Goal: Task Accomplishment & Management: Manage account settings

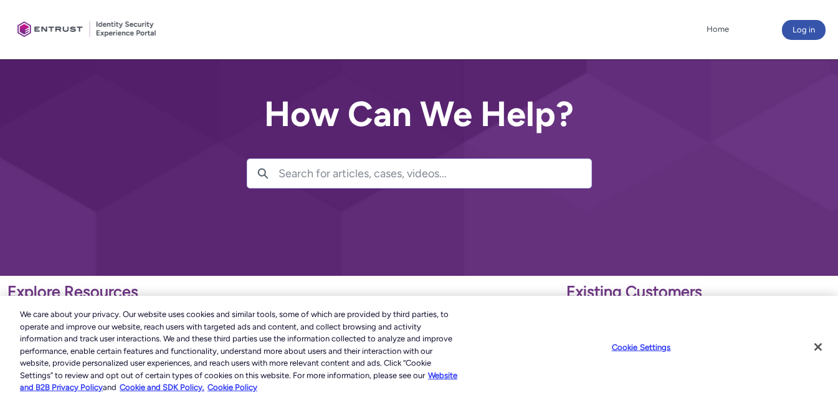
scroll to position [62, 0]
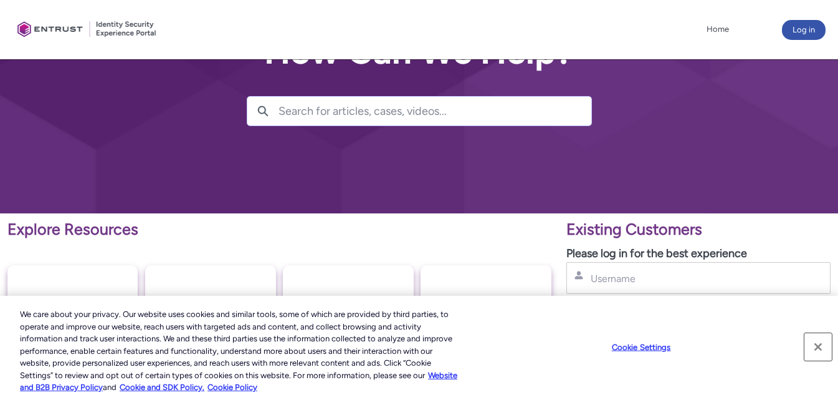
click at [818, 345] on button "Close" at bounding box center [818, 346] width 27 height 27
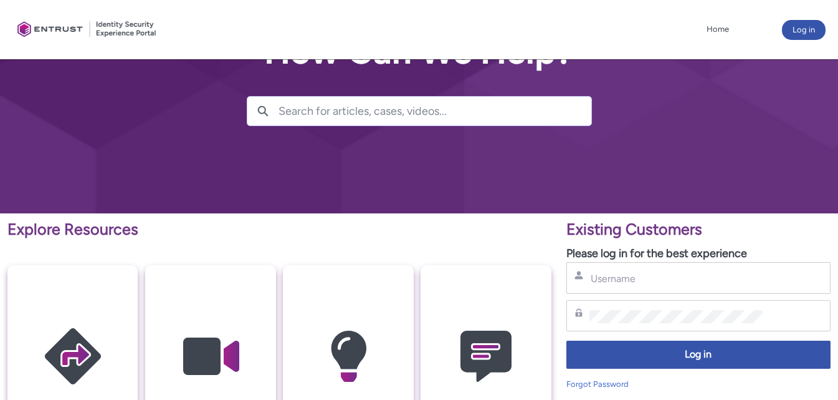
scroll to position [0, 0]
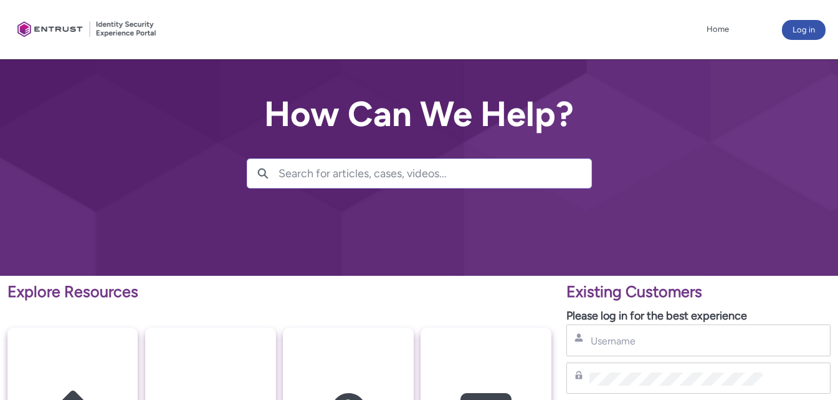
click at [614, 348] on div "Username" at bounding box center [699, 340] width 264 height 32
click at [610, 343] on input "Username" at bounding box center [677, 340] width 174 height 13
type input "5"
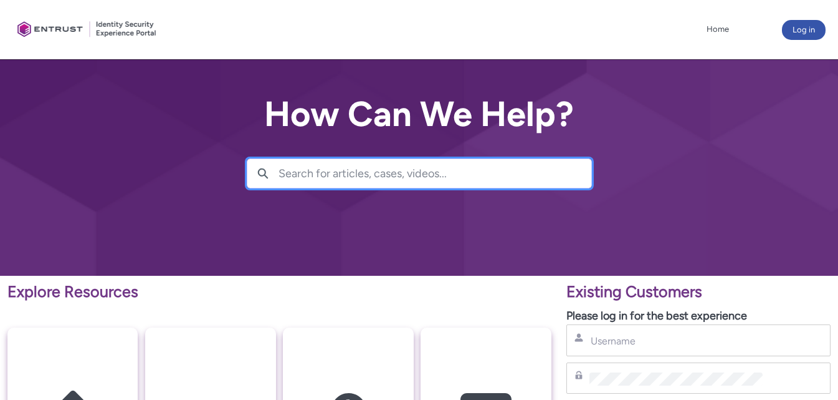
click at [337, 176] on input "Search for articles, cases, videos..." at bounding box center [435, 173] width 313 height 29
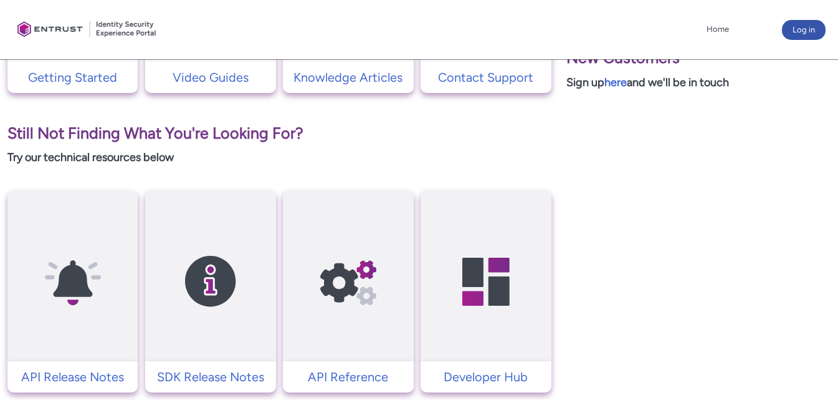
scroll to position [249, 0]
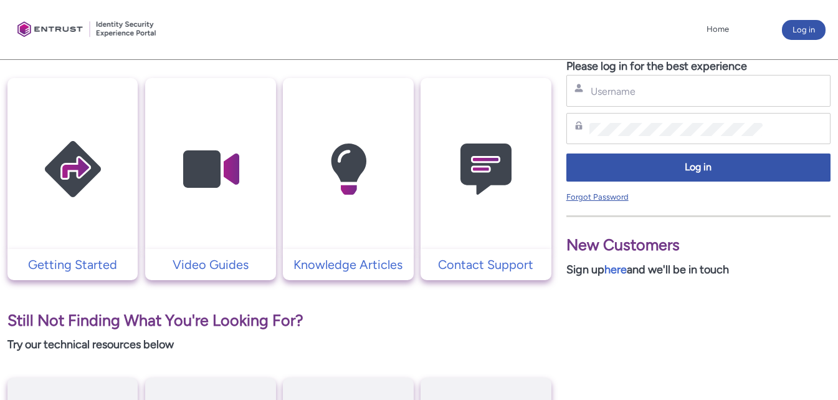
click at [603, 196] on link "Forgot Password" at bounding box center [598, 196] width 62 height 9
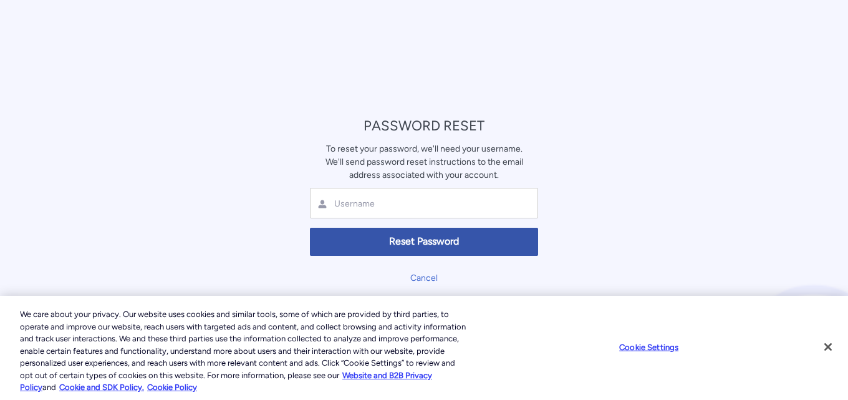
click at [422, 193] on div at bounding box center [424, 203] width 228 height 31
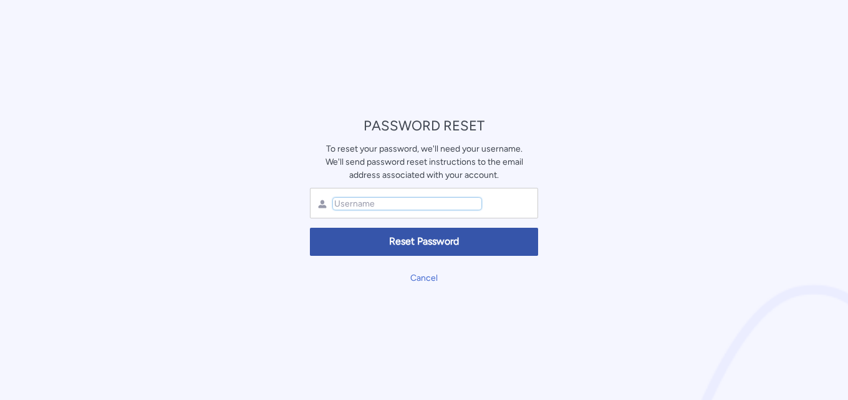
click at [396, 208] on input "text" at bounding box center [407, 204] width 148 height 12
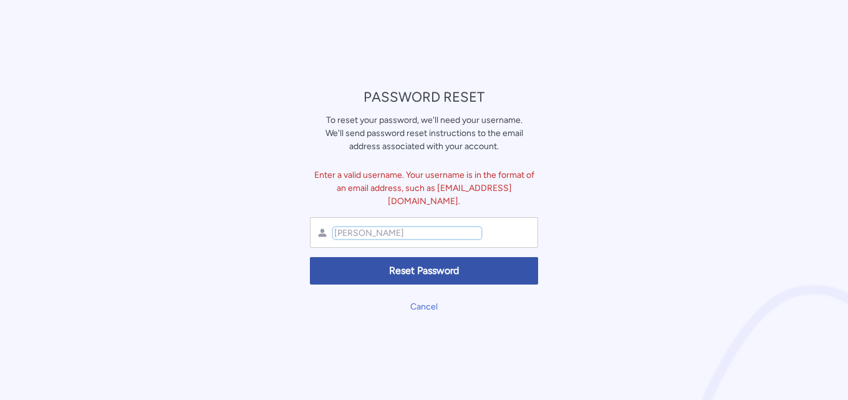
type input "J"
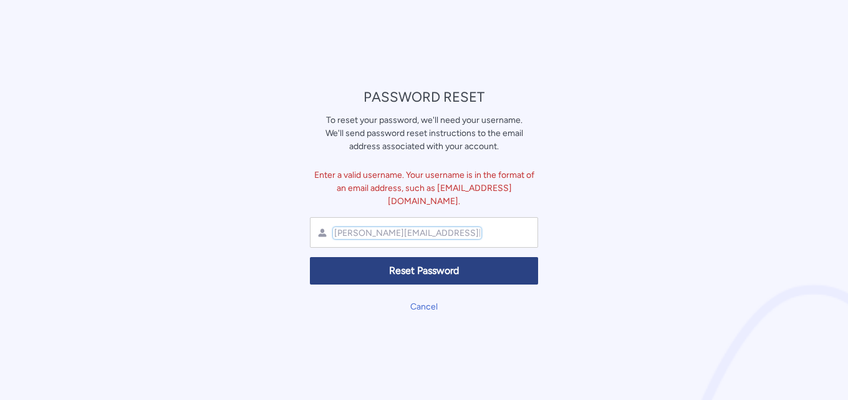
type input "[PERSON_NAME][EMAIL_ADDRESS][DOMAIN_NAME]"
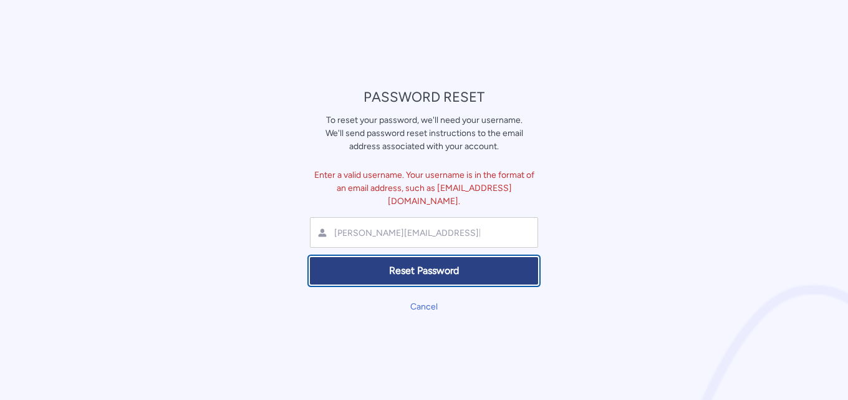
click at [391, 264] on span "Reset Password" at bounding box center [424, 271] width 212 height 14
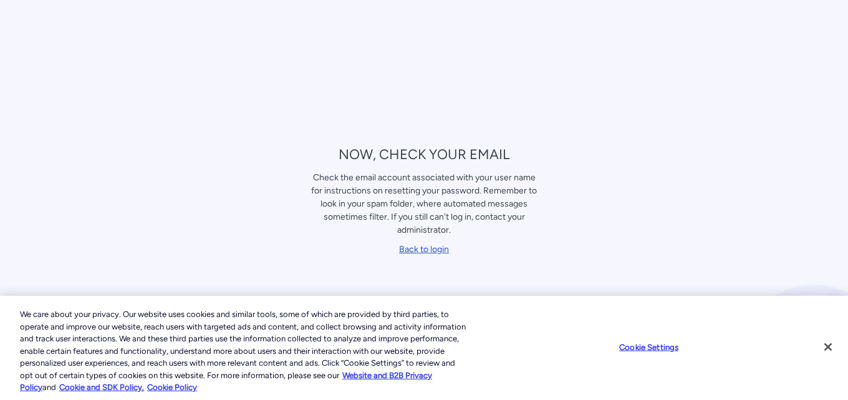
click at [416, 251] on link "Back to login" at bounding box center [424, 249] width 50 height 11
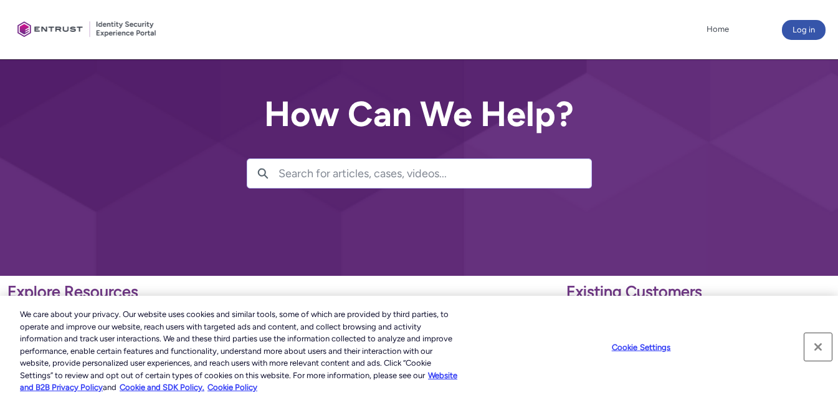
click at [812, 345] on button "Close" at bounding box center [818, 346] width 27 height 27
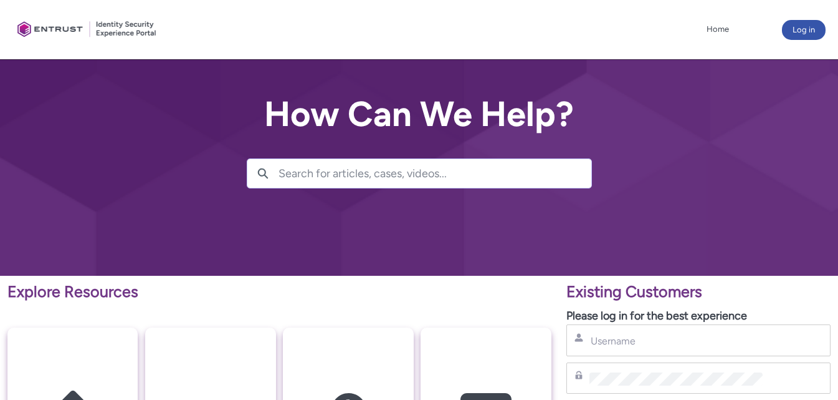
scroll to position [62, 0]
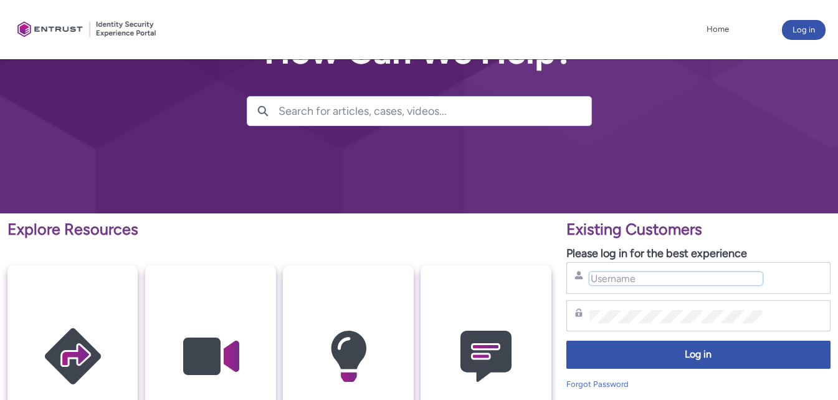
click at [607, 282] on input "Username" at bounding box center [677, 278] width 174 height 13
type input "J"
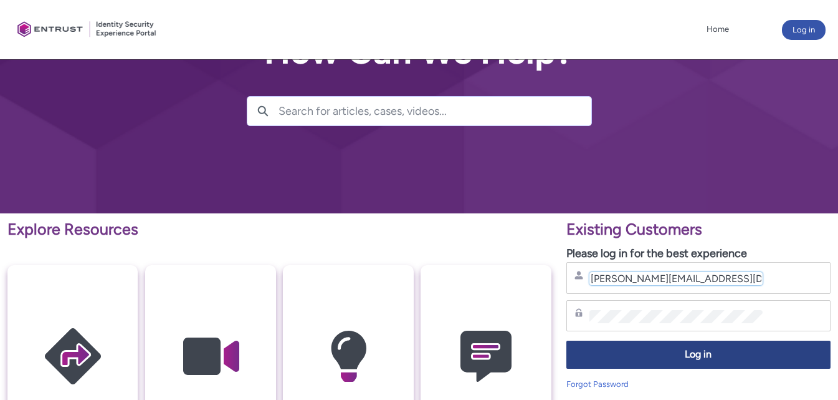
scroll to position [125, 0]
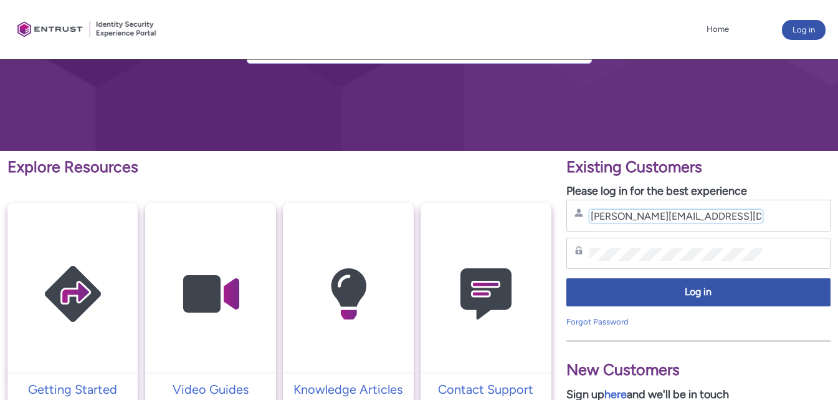
type input "jasonhamel@live.com"
click at [584, 321] on link "Forgot Password" at bounding box center [598, 321] width 62 height 9
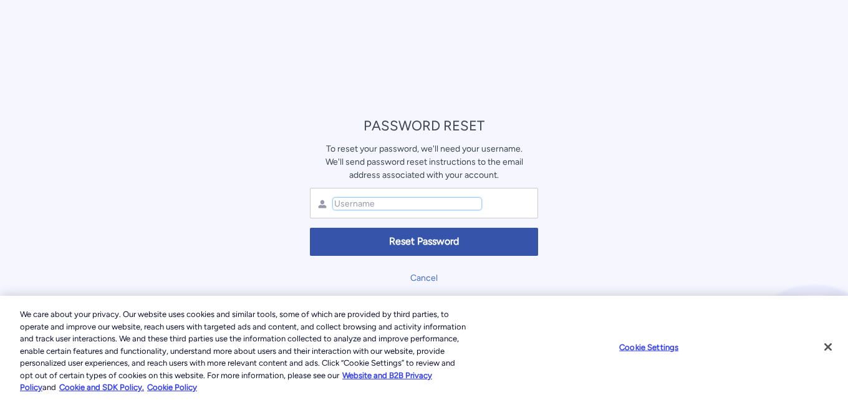
click at [398, 208] on input "text" at bounding box center [407, 204] width 148 height 12
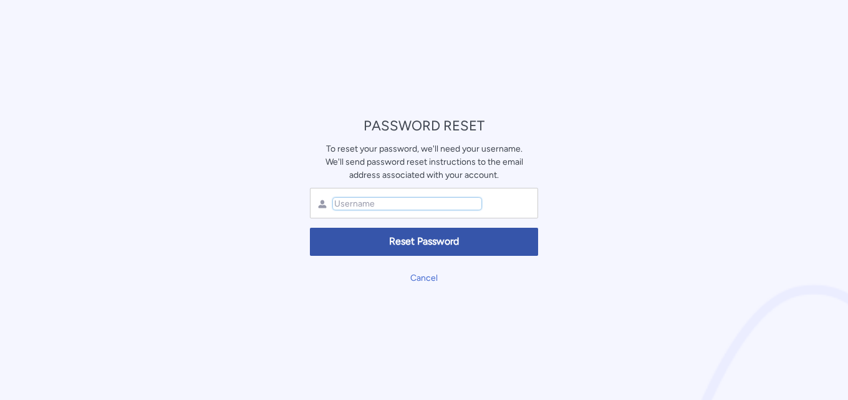
click at [398, 208] on input "text" at bounding box center [407, 204] width 148 height 12
click at [385, 204] on input "text" at bounding box center [407, 204] width 148 height 12
type input "jasonhamel@live.com"
click at [618, 238] on div "PASSWORD RESET To reset your password, we'll need your username. We'll send pas…" at bounding box center [424, 200] width 848 height 400
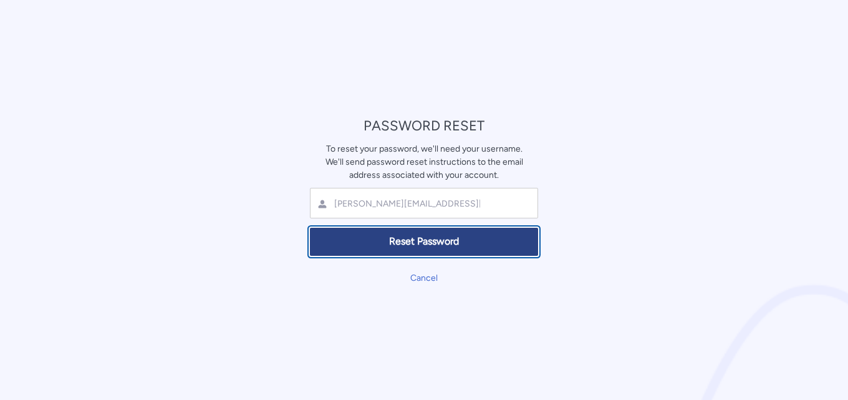
click at [403, 239] on span "Reset Password" at bounding box center [424, 241] width 212 height 14
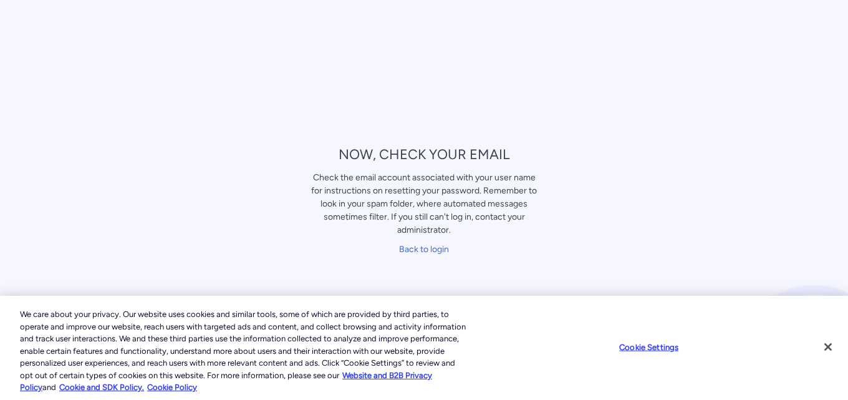
click at [379, 141] on div "NOW, CHECK YOUR EMAIL Check the email account associated with your user name fo…" at bounding box center [423, 200] width 243 height 118
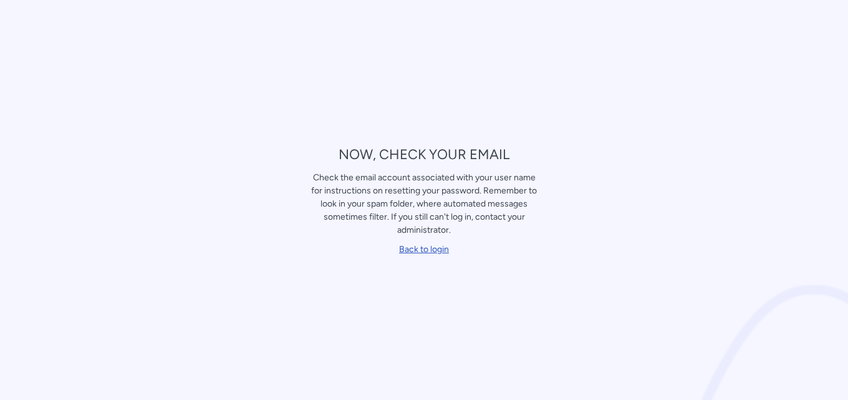
click at [406, 252] on link "Back to login" at bounding box center [424, 249] width 50 height 11
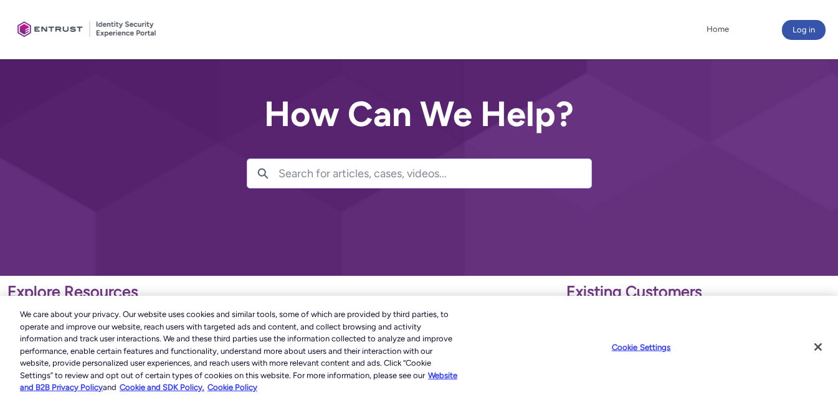
scroll to position [62, 0]
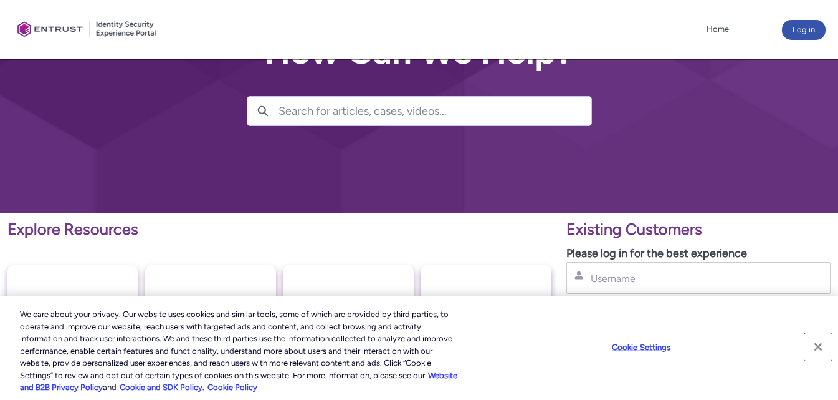
click at [819, 345] on button "Close" at bounding box center [818, 346] width 27 height 27
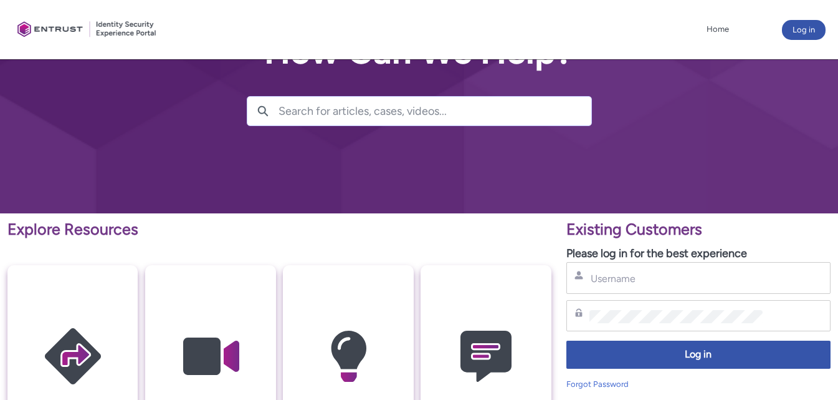
scroll to position [125, 0]
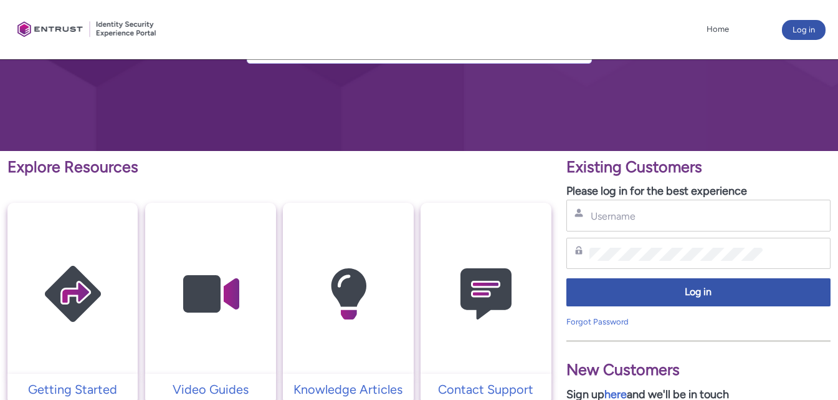
click at [634, 226] on div "Username" at bounding box center [699, 215] width 264 height 32
click at [607, 217] on input "Username" at bounding box center [677, 215] width 174 height 13
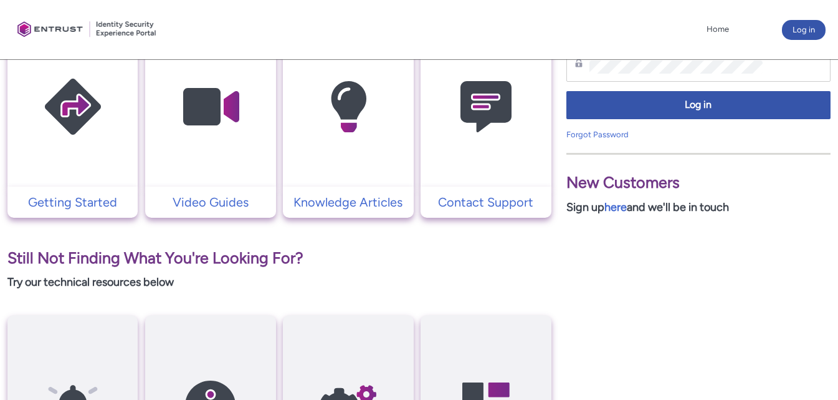
scroll to position [187, 0]
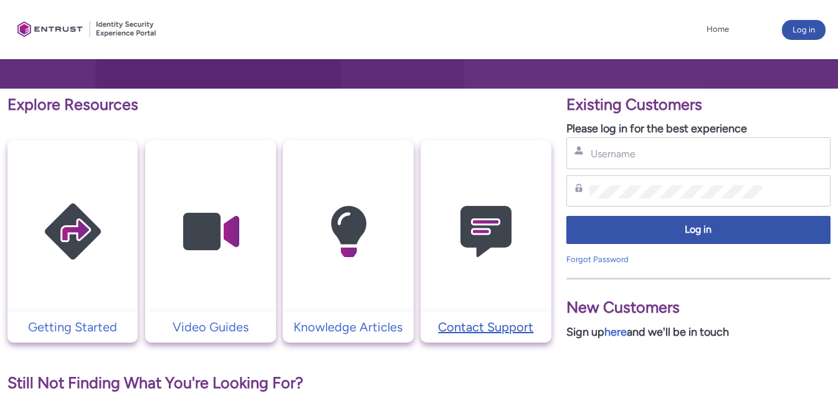
click at [478, 325] on p "Contact Support" at bounding box center [486, 326] width 118 height 19
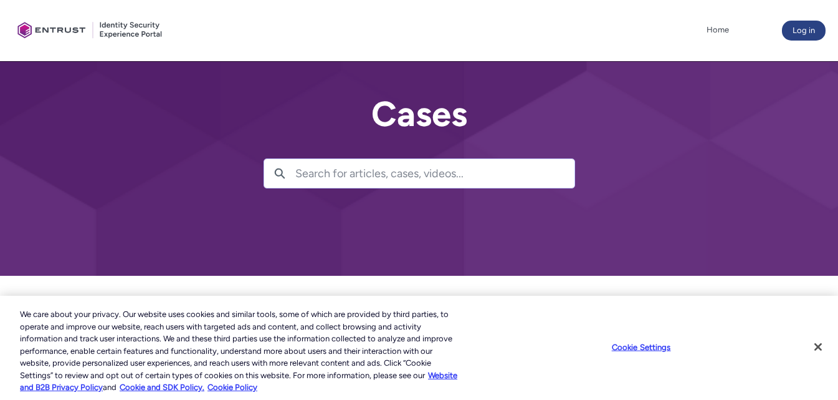
click at [799, 22] on div "Client Portal Home More Log in" at bounding box center [419, 30] width 814 height 61
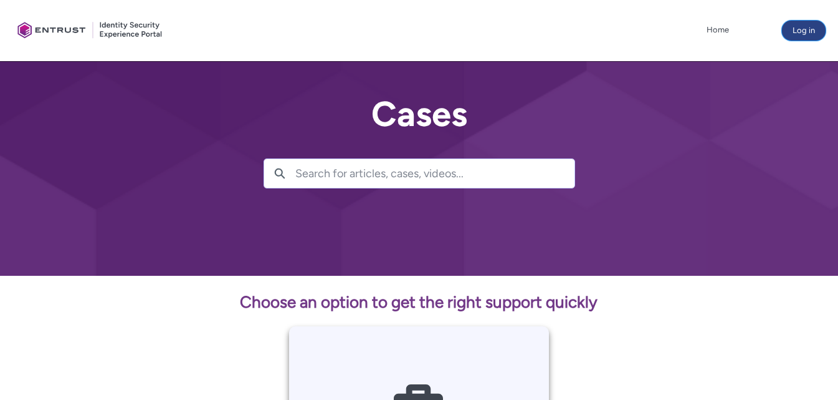
drag, startPoint x: 802, startPoint y: 27, endPoint x: 807, endPoint y: 33, distance: 7.9
click at [802, 28] on button "Log in" at bounding box center [804, 31] width 44 height 20
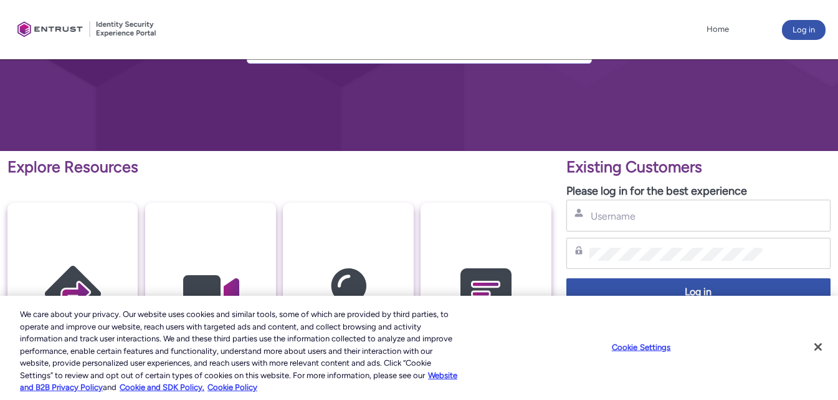
scroll to position [187, 0]
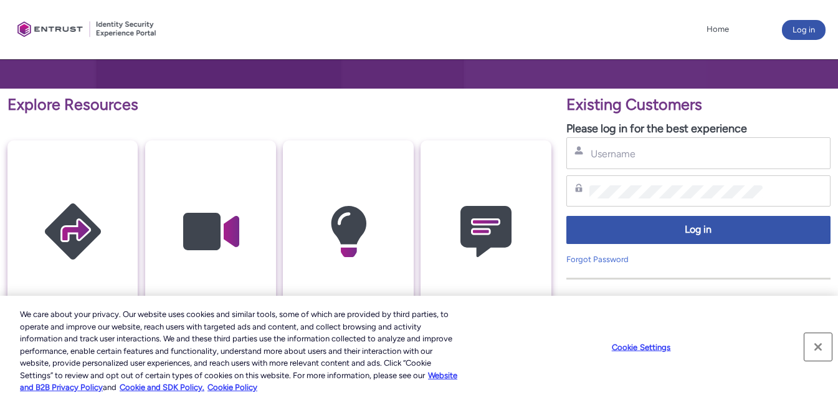
click at [822, 346] on button "Close" at bounding box center [818, 346] width 27 height 27
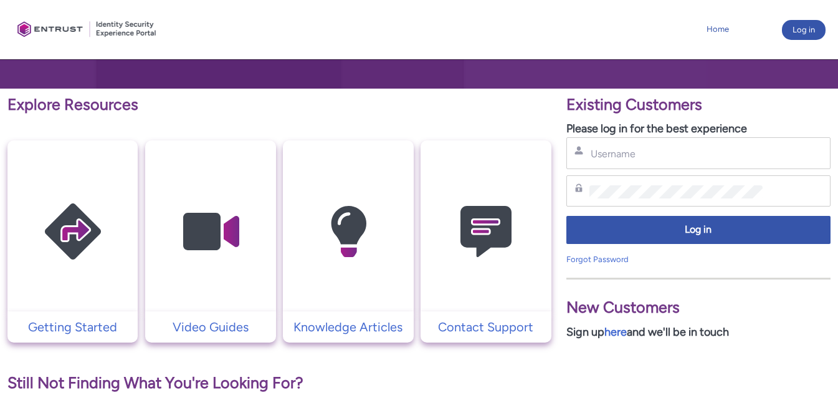
click at [716, 28] on link "Home" at bounding box center [718, 29] width 29 height 19
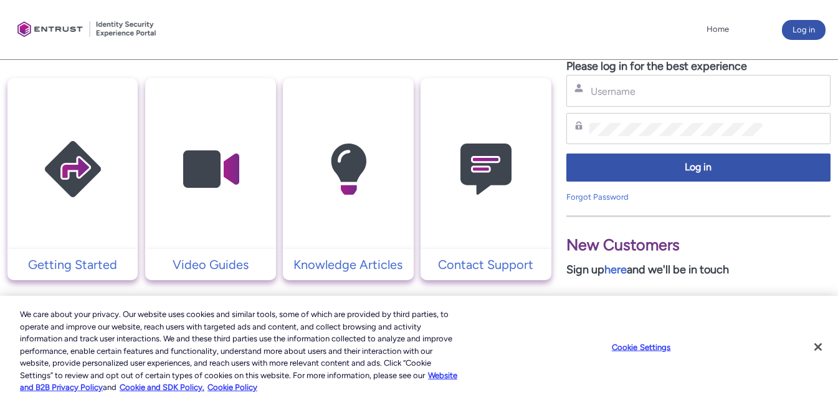
scroll to position [187, 0]
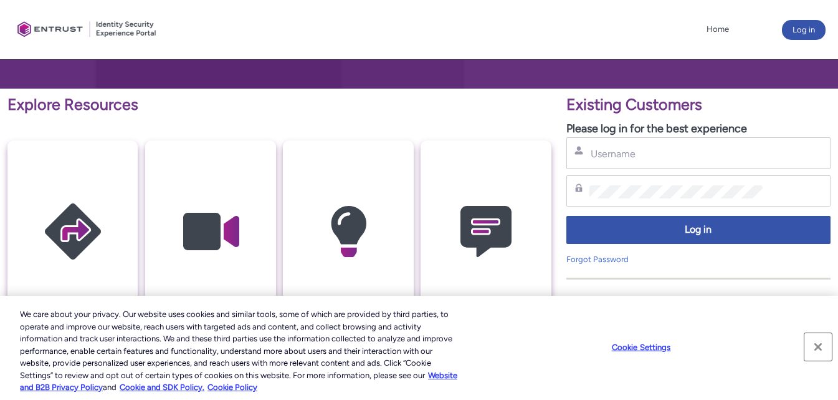
click at [817, 346] on button "Close" at bounding box center [818, 346] width 27 height 27
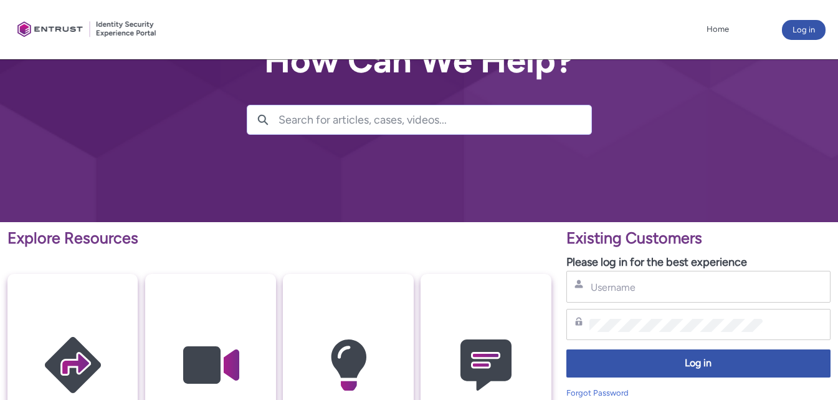
scroll to position [0, 0]
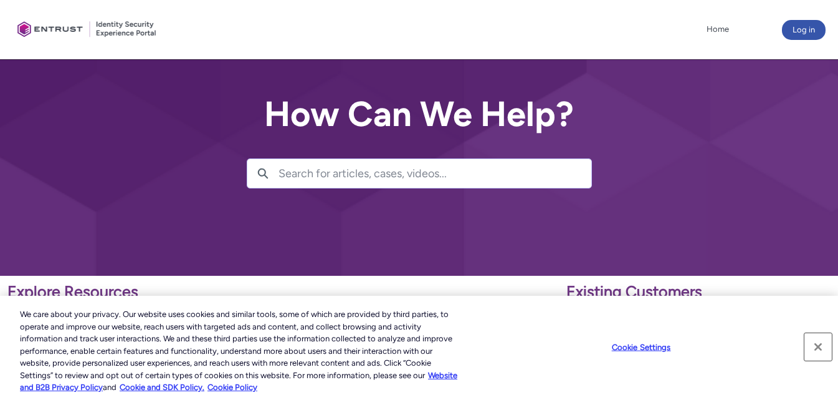
click at [822, 346] on button "Close" at bounding box center [818, 346] width 27 height 27
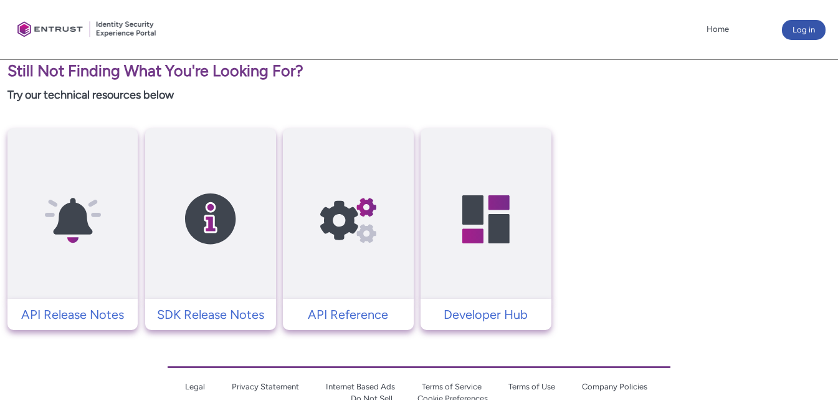
scroll to position [552, 0]
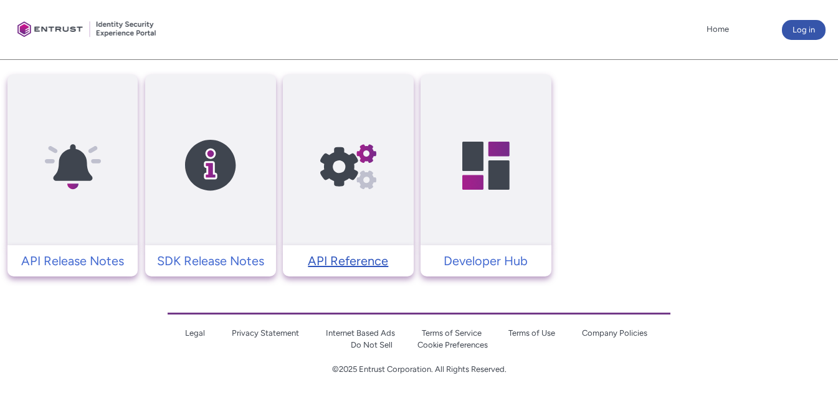
click at [322, 258] on p "API Reference" at bounding box center [348, 260] width 118 height 19
